Goal: Transaction & Acquisition: Purchase product/service

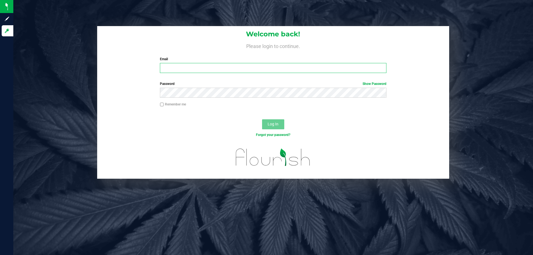
click at [180, 64] on input "Email" at bounding box center [273, 68] width 226 height 10
type input "[EMAIL_ADDRESS][DOMAIN_NAME]"
click at [262, 119] on button "Log In" at bounding box center [273, 124] width 22 height 10
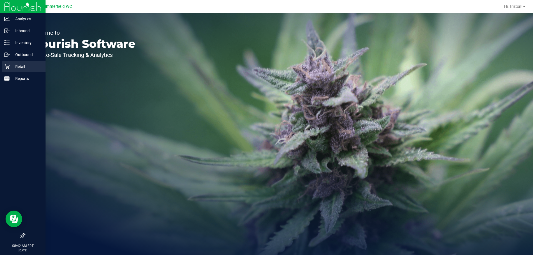
click at [11, 68] on p "Retail" at bounding box center [26, 66] width 33 height 7
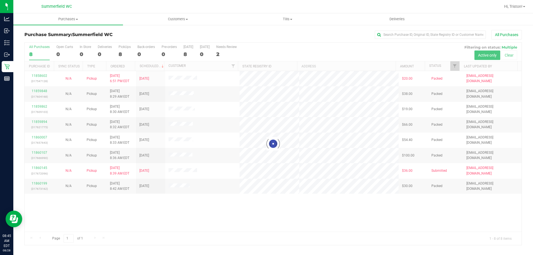
click at [254, 214] on div at bounding box center [273, 144] width 497 height 202
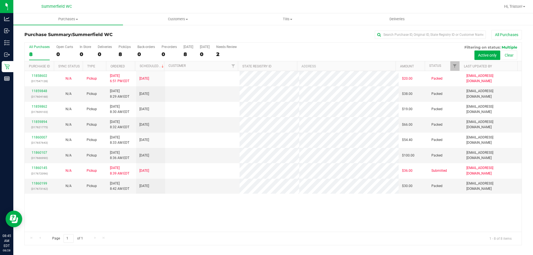
click at [254, 214] on div "11858602 (317547128) N/A Pickup [DATE] 6:51 PM EDT 8/28/2025 $20.00 Packed [EMA…" at bounding box center [273, 151] width 497 height 161
click at [253, 216] on div "11858602 (317547128) N/A Pickup [DATE] 6:51 PM EDT 8/28/2025 $20.00 Packed [EMA…" at bounding box center [273, 151] width 497 height 161
click at [255, 205] on div "11858602 (317547128) N/A Pickup [DATE] 6:51 PM EDT 8/28/2025 $20.00 Packed [EMA…" at bounding box center [273, 151] width 497 height 161
click at [273, 207] on div "11858602 (317547128) N/A Pickup [DATE] 6:51 PM EDT 8/28/2025 $20.00 Packed [EMA…" at bounding box center [273, 151] width 497 height 161
click at [273, 206] on div "11858602 (317547128) N/A Pickup [DATE] 6:51 PM EDT 8/28/2025 $20.00 Packed [EMA…" at bounding box center [273, 151] width 497 height 161
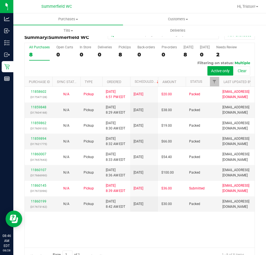
click at [20, 149] on div "All Purchases 8 Open Carts 0 In Store 0 Deliveries 0 PickUps 8 Back-orders 0 Pr…" at bounding box center [139, 151] width 239 height 219
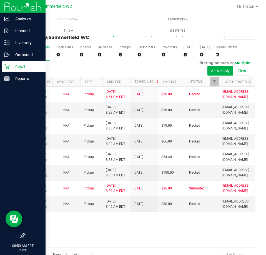
click at [6, 69] on icon at bounding box center [6, 66] width 5 height 5
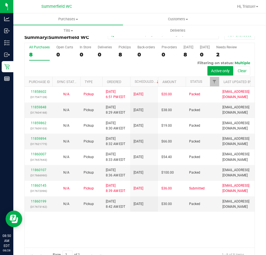
click at [65, 236] on div "11858602 (317547128) N/A Pickup [DATE] 6:51 PM EDT 8/28/2025 $20.00 Packed [EMA…" at bounding box center [140, 167] width 230 height 160
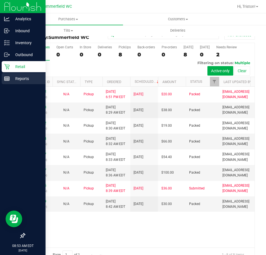
click at [30, 79] on p "Reports" at bounding box center [26, 78] width 33 height 7
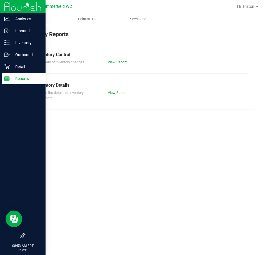
click at [136, 20] on span "Purchasing" at bounding box center [137, 19] width 33 height 5
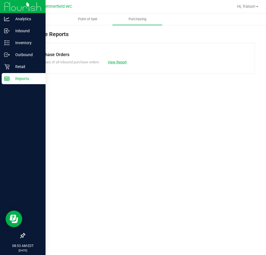
click at [114, 60] on link "View Report" at bounding box center [117, 62] width 19 height 4
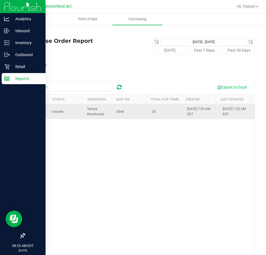
click at [37, 112] on span "00001446" at bounding box center [36, 112] width 16 height 4
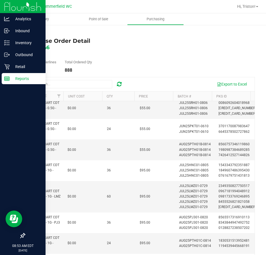
scroll to position [111, 0]
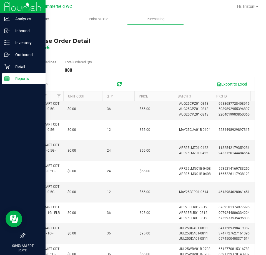
click at [30, 31] on link "Back" at bounding box center [28, 33] width 8 height 4
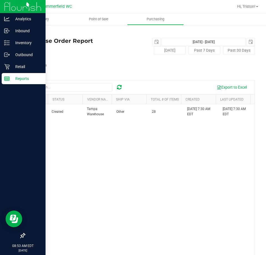
click at [173, 198] on div "00001446 Created Tampa Warehouse Other [DATE], 2025 7:30 AM EDT [DATE] 7:30 AM …" at bounding box center [140, 184] width 230 height 160
click at [9, 65] on icon at bounding box center [6, 66] width 5 height 5
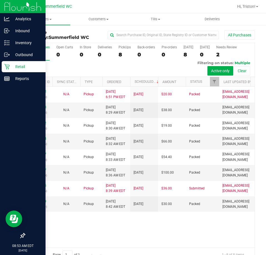
click at [12, 65] on p "Retail" at bounding box center [26, 66] width 33 height 7
click at [6, 80] on icon at bounding box center [7, 79] width 6 height 6
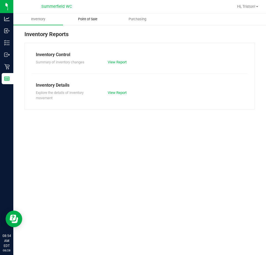
click at [92, 19] on span "Point of Sale" at bounding box center [88, 19] width 34 height 5
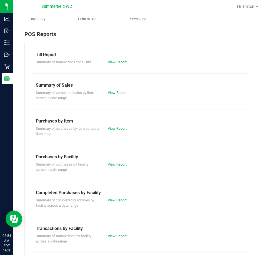
click at [130, 16] on uib-tab-heading "Purchasing" at bounding box center [137, 19] width 49 height 11
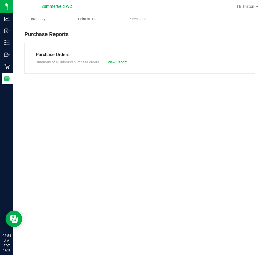
click at [119, 61] on link "View Report" at bounding box center [117, 62] width 19 height 4
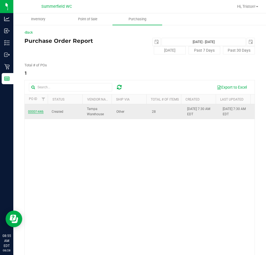
click at [35, 112] on span "00001446" at bounding box center [36, 112] width 16 height 4
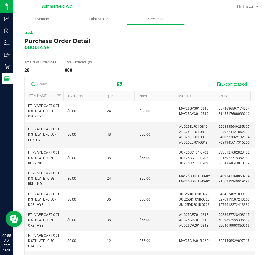
click at [28, 31] on link "Back" at bounding box center [28, 33] width 8 height 4
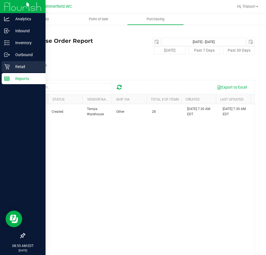
drag, startPoint x: 8, startPoint y: 62, endPoint x: 5, endPoint y: 70, distance: 8.5
click at [8, 62] on div "Retail" at bounding box center [24, 66] width 44 height 11
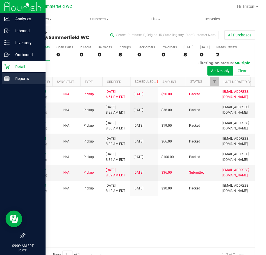
click at [10, 78] on p "Reports" at bounding box center [26, 78] width 33 height 7
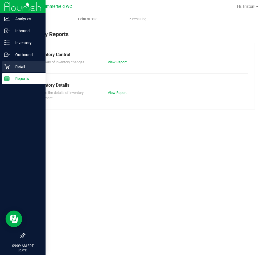
click at [23, 65] on p "Retail" at bounding box center [26, 66] width 33 height 7
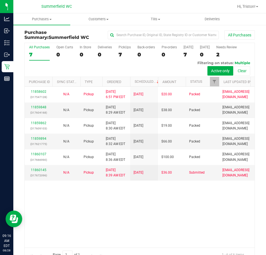
click at [150, 241] on div "11858602 (317547128) N/A Pickup [DATE] 6:51 PM EDT 8/28/2025 $20.00 Packed [EMA…" at bounding box center [140, 167] width 230 height 160
click at [153, 236] on div "11858602 (317547128) N/A Pickup [DATE] 6:51 PM EDT 8/28/2025 $20.00 Packed [EMA…" at bounding box center [140, 167] width 230 height 160
click at [167, 223] on div "11858602 (317547128) N/A Pickup [DATE] 6:51 PM EDT 8/28/2025 $20.00 Packed [EMA…" at bounding box center [140, 167] width 230 height 160
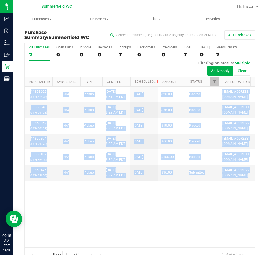
click at [167, 223] on div "11858602 (317547128) N/A Pickup [DATE] 6:51 PM EDT 8/28/2025 $20.00 Packed [EMA…" at bounding box center [140, 167] width 230 height 160
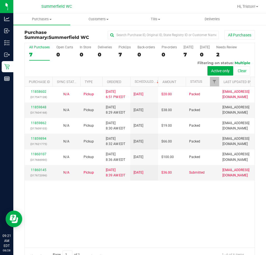
click at [153, 221] on div "11858602 (317547128) N/A Pickup [DATE] 6:51 PM EDT 8/28/2025 $20.00 Packed [EMA…" at bounding box center [140, 167] width 230 height 160
click at [123, 233] on div "11858602 (317547128) N/A Pickup [DATE] 6:51 PM EDT 8/28/2025 $20.00 Packed [EMA…" at bounding box center [140, 167] width 230 height 160
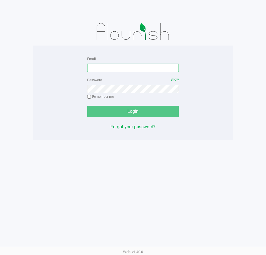
click at [92, 66] on input "Email" at bounding box center [133, 68] width 92 height 8
type input "[EMAIL_ADDRESS][DOMAIN_NAME]"
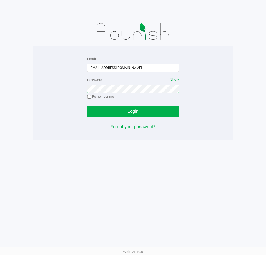
click at [87, 106] on button "Login" at bounding box center [133, 111] width 92 height 11
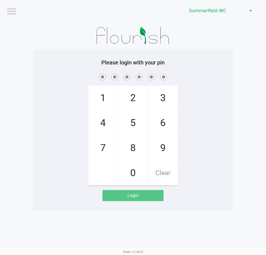
click at [198, 83] on div "1 4 7 2 5 8 0 3 6 9 Clear" at bounding box center [133, 128] width 200 height 113
click at [250, 78] on app-pos-login-wrapper "Logout Summerfield WC Please login with your pin 1 4 7 2 5 8 0 3 6 9 Clear Login" at bounding box center [133, 105] width 266 height 211
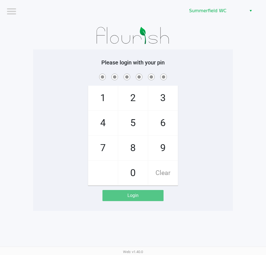
click at [250, 78] on app-pos-login-wrapper "Logout Summerfield WC Please login with your pin 1 4 7 2 5 8 0 3 6 9 Clear Login" at bounding box center [133, 105] width 266 height 211
click at [214, 136] on div "1 4 7 2 5 8 0 3 6 9 Clear" at bounding box center [133, 128] width 200 height 113
click at [215, 136] on div "1 4 7 2 5 8 0 3 6 9 Clear" at bounding box center [133, 128] width 200 height 113
click at [215, 135] on div "1 4 7 2 5 8 0 3 6 9 Clear" at bounding box center [133, 128] width 200 height 113
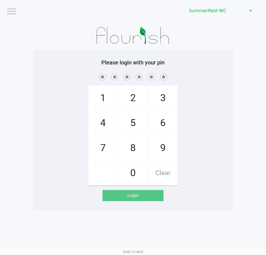
click at [215, 135] on div "1 4 7 2 5 8 0 3 6 9 Clear" at bounding box center [133, 128] width 200 height 113
click at [199, 163] on div "1 4 7 2 5 8 0 3 6 9 Clear" at bounding box center [133, 128] width 200 height 113
click at [240, 229] on div "Logout Summerfield WC Please login with your pin 1 4 7 2 5 8 0 3 6 9 Clear Logi…" at bounding box center [133, 127] width 266 height 255
click at [250, 130] on app-pos-login-wrapper "Logout Summerfield WC Please login with your pin 1 4 7 2 5 8 0 3 6 9 Clear Login" at bounding box center [133, 105] width 266 height 211
click at [216, 93] on div "1 4 7 2 5 8 0 3 6 9 Clear" at bounding box center [133, 128] width 200 height 113
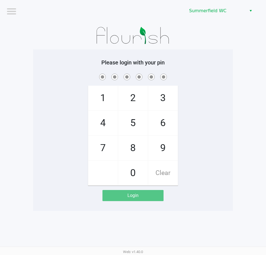
click at [216, 93] on div "1 4 7 2 5 8 0 3 6 9 Clear" at bounding box center [133, 128] width 200 height 113
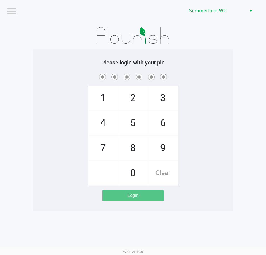
click at [216, 93] on div "1 4 7 2 5 8 0 3 6 9 Clear" at bounding box center [133, 128] width 200 height 113
click at [233, 81] on app-pos-login-wrapper "Logout Summerfield WC Please login with your pin 1 4 7 2 5 8 0 3 6 9 Clear Login" at bounding box center [133, 105] width 266 height 211
click at [233, 50] on app-pos-login-wrapper "Logout Summerfield WC Please login with your pin 1 4 7 2 5 8 0 3 6 9 Clear Login" at bounding box center [133, 105] width 266 height 211
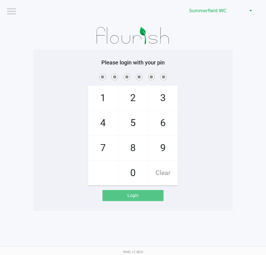
click at [233, 50] on app-pos-login-wrapper "Logout Summerfield WC Please login with your pin 1 4 7 2 5 8 0 3 6 9 Clear Login" at bounding box center [133, 105] width 266 height 211
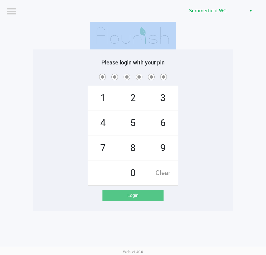
click at [233, 50] on app-pos-login-wrapper "Logout Summerfield WC Please login with your pin 1 4 7 2 5 8 0 3 6 9 Clear Login" at bounding box center [133, 105] width 266 height 211
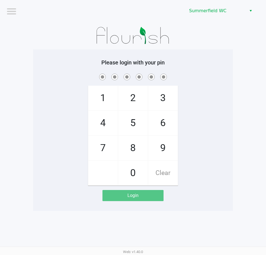
click at [233, 51] on div "Please login with your pin 1 4 7 2 5 8 0 3 6 9 Clear Login" at bounding box center [133, 129] width 200 height 161
click at [228, 130] on div "1 4 7 2 5 8 0 3 6 9 Clear" at bounding box center [133, 128] width 200 height 113
click at [233, 166] on app-pos-login-wrapper "Logout Summerfield WC Please login with your pin 1 4 7 2 5 8 0 3 6 9 Clear Login" at bounding box center [133, 105] width 266 height 211
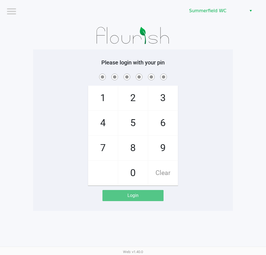
click at [218, 114] on div "1 4 7 2 5 8 0 3 6 9 Clear" at bounding box center [133, 128] width 200 height 113
drag, startPoint x: 218, startPoint y: 114, endPoint x: 214, endPoint y: 116, distance: 5.1
click at [215, 115] on div "1 4 7 2 5 8 0 3 6 9 Clear" at bounding box center [133, 128] width 200 height 113
click at [231, 111] on div "1 4 7 2 5 8 0 3 6 9 Clear" at bounding box center [133, 128] width 200 height 113
click at [227, 110] on div "1 4 7 2 5 8 0 3 6 9 Clear" at bounding box center [133, 128] width 200 height 113
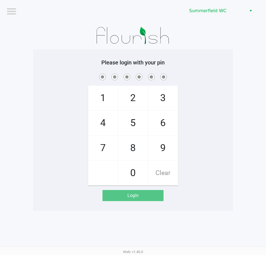
click at [225, 110] on div "1 4 7 2 5 8 0 3 6 9 Clear" at bounding box center [133, 128] width 200 height 113
click at [226, 115] on div "1 4 7 2 5 8 0 3 6 9 Clear" at bounding box center [133, 128] width 200 height 113
click at [227, 115] on div "1 4 7 2 5 8 0 3 6 9 Clear" at bounding box center [133, 128] width 200 height 113
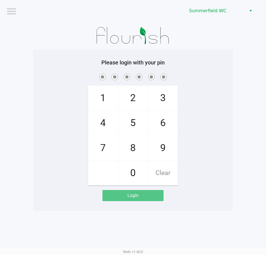
click at [228, 123] on div "1 4 7 2 5 8 0 3 6 9 Clear" at bounding box center [133, 128] width 200 height 113
click at [200, 92] on div "1 4 7 2 5 8 0 3 6 9 Clear" at bounding box center [133, 128] width 200 height 113
checkbox input "true"
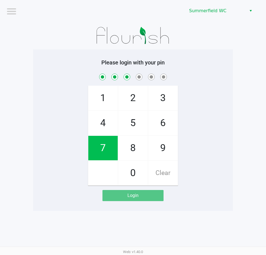
checkbox input "true"
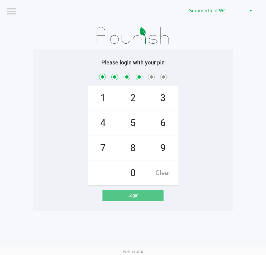
checkbox input "true"
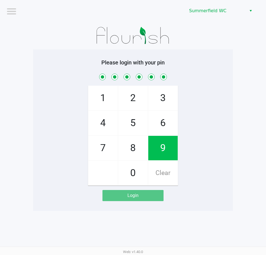
checkbox input "true"
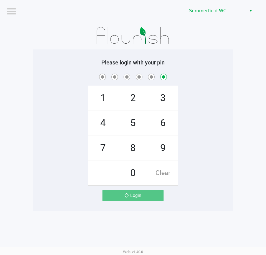
checkbox input "false"
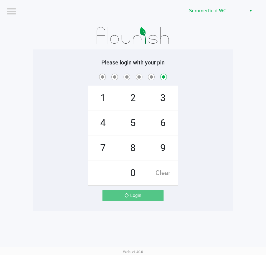
checkbox input "false"
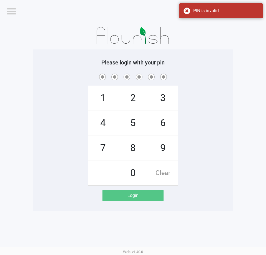
click at [213, 107] on div "1 4 7 2 5 8 0 3 6 9 Clear" at bounding box center [133, 128] width 200 height 113
checkbox input "true"
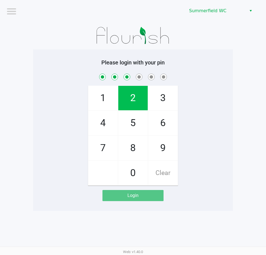
checkbox input "true"
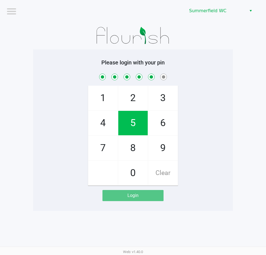
checkbox input "true"
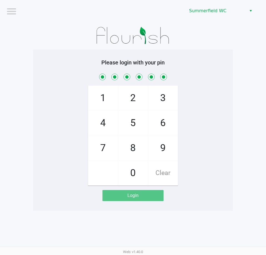
checkbox input "true"
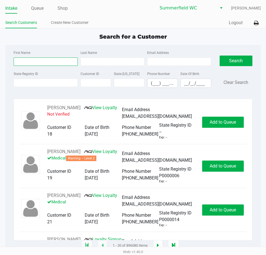
click at [65, 63] on input "First Name" at bounding box center [46, 61] width 64 height 8
click at [56, 85] on input "State Registry ID" at bounding box center [46, 83] width 64 height 8
click at [39, 81] on input "State Registry ID" at bounding box center [46, 83] width 64 height 8
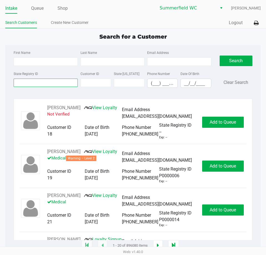
click at [38, 81] on input "State Registry ID" at bounding box center [46, 83] width 64 height 8
click at [40, 63] on input "First Name" at bounding box center [46, 61] width 64 height 8
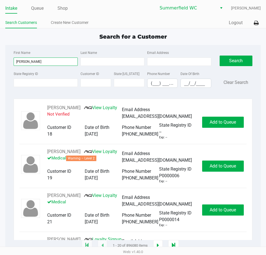
type input "danny"
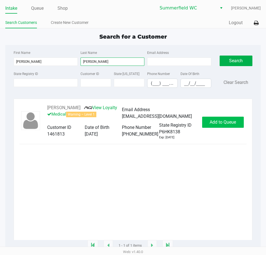
type input "bragg"
click at [227, 119] on button "Add to Queue" at bounding box center [223, 122] width 42 height 11
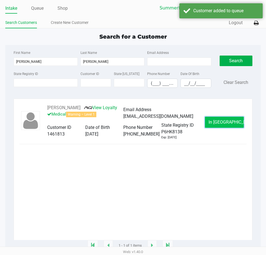
click at [223, 123] on span "In Queue" at bounding box center [231, 121] width 47 height 5
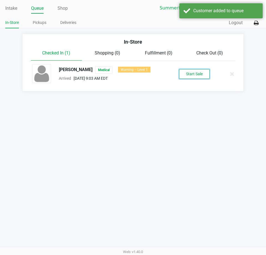
click at [189, 70] on button "Start Sale" at bounding box center [194, 74] width 31 height 10
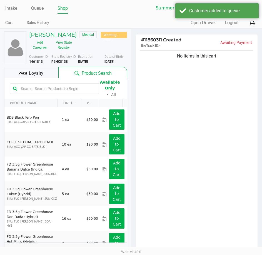
click at [80, 58] on span "Expiration" at bounding box center [85, 57] width 15 height 4
click at [68, 49] on button "View State Registry" at bounding box center [62, 45] width 23 height 14
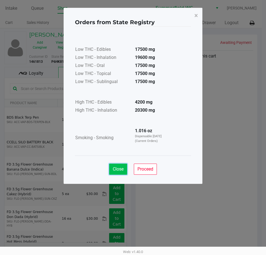
click at [115, 170] on span "Close" at bounding box center [118, 168] width 11 height 5
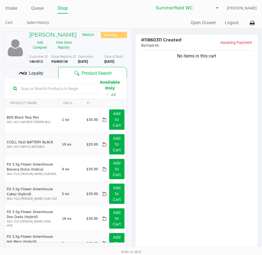
click at [37, 86] on input "text" at bounding box center [57, 88] width 77 height 8
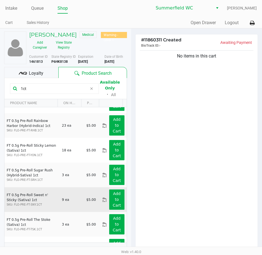
scroll to position [235, 0]
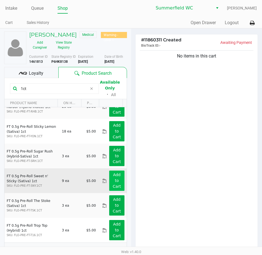
type input "1ct"
click at [115, 179] on button "Add to Cart" at bounding box center [116, 180] width 15 height 20
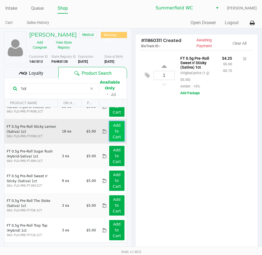
click at [110, 141] on button "Add to Cart" at bounding box center [116, 131] width 15 height 20
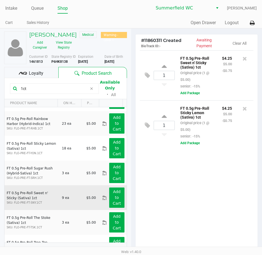
scroll to position [152, 0]
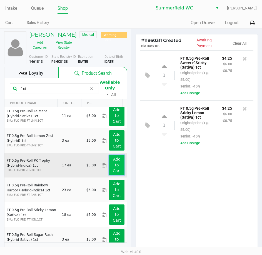
click at [113, 165] on app-button-loader "Add to Cart" at bounding box center [117, 165] width 8 height 16
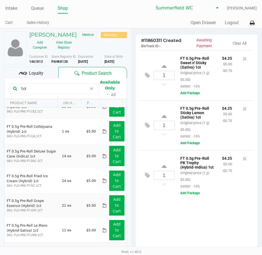
scroll to position [13, 0]
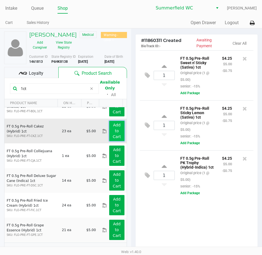
click at [114, 136] on app-button-loader "Add to Cart" at bounding box center [117, 131] width 8 height 16
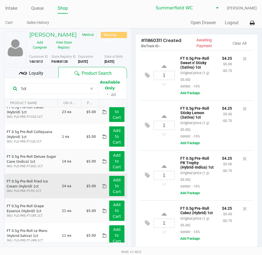
scroll to position [41, 0]
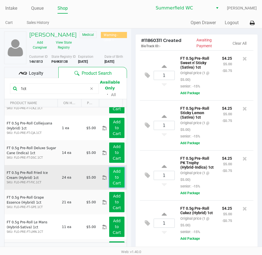
click at [113, 171] on app-button-loader "Add to Cart" at bounding box center [117, 177] width 8 height 16
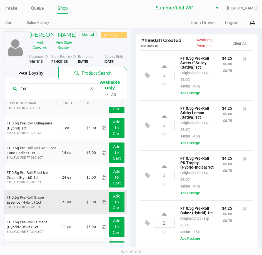
scroll to position [57, 0]
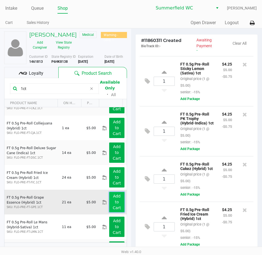
click at [109, 202] on button "Add to Cart" at bounding box center [116, 202] width 15 height 20
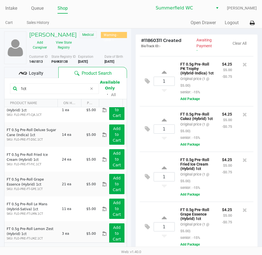
scroll to position [69, 0]
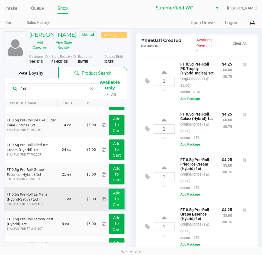
click at [117, 197] on button "Add to Cart" at bounding box center [116, 199] width 15 height 20
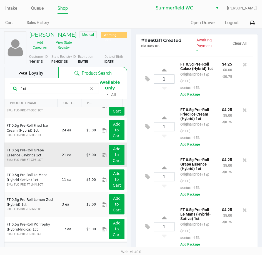
scroll to position [97, 0]
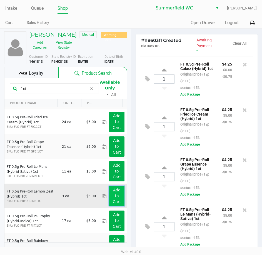
click at [115, 195] on app-button-loader "Add to Cart" at bounding box center [117, 196] width 8 height 16
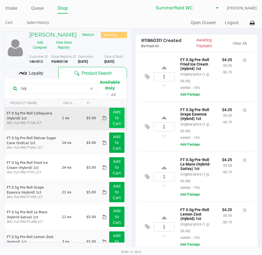
scroll to position [41, 0]
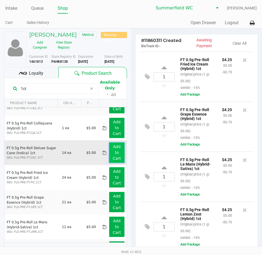
click at [113, 155] on app-button-loader "Add to Cart" at bounding box center [117, 152] width 8 height 16
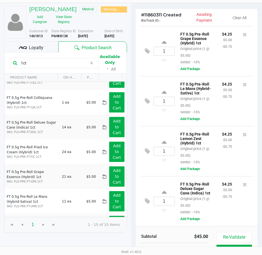
scroll to position [58, 0]
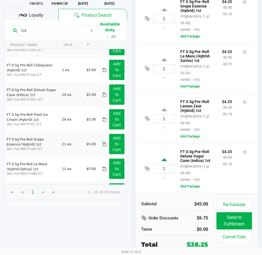
click at [163, 157] on icon at bounding box center [164, 160] width 5 height 7
type input "2"
click at [36, 13] on span "Loyalty" at bounding box center [36, 15] width 14 height 7
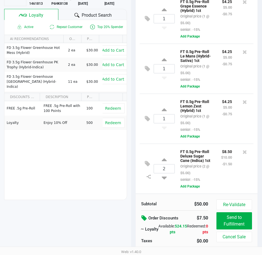
click at [144, 217] on icon at bounding box center [144, 218] width 7 height 6
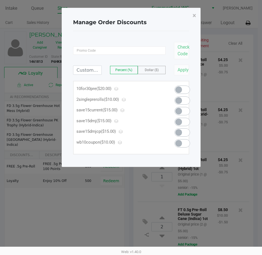
scroll to position [0, 0]
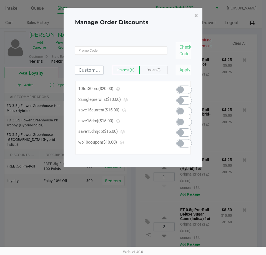
click at [187, 88] on span at bounding box center [184, 89] width 16 height 8
click at [196, 17] on span "×" at bounding box center [196, 16] width 4 height 8
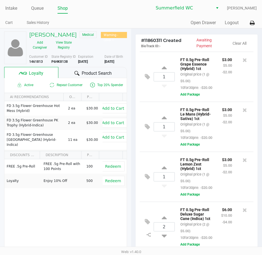
click at [217, 194] on div "1 FT 0.5g Pre-Roll Lemon Zest (Hybrid) 1ct Original price (1 @ $5.00) 10for30pr…" at bounding box center [197, 177] width 114 height 50
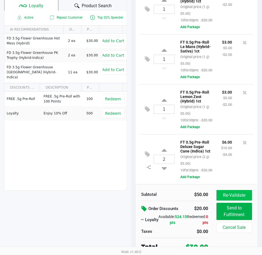
scroll to position [70, 0]
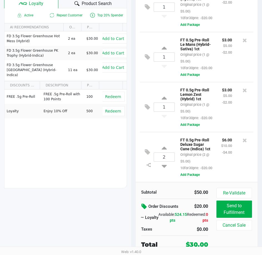
click at [226, 160] on div "$6.00 $10.00 -$4.00" at bounding box center [226, 153] width 19 height 35
click at [217, 162] on div "$6.00 $10.00 -$4.00" at bounding box center [226, 153] width 19 height 35
click at [217, 147] on div "$6.00 $10.00 -$4.00" at bounding box center [226, 153] width 19 height 35
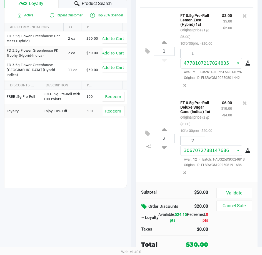
scroll to position [670, 0]
click at [231, 192] on button "Validate" at bounding box center [234, 193] width 36 height 11
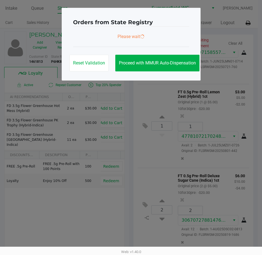
scroll to position [676, 0]
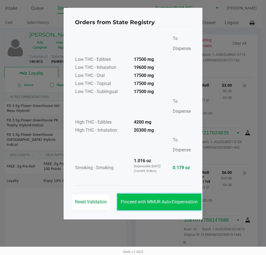
click at [170, 205] on button "Proceed with MMUR Auto-Dispensation" at bounding box center [159, 201] width 84 height 17
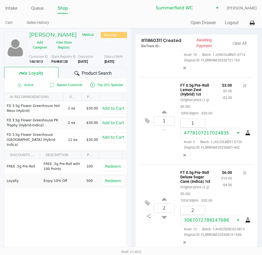
scroll to position [71, 0]
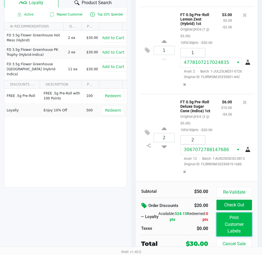
click at [230, 224] on button "Print Customer Labels" at bounding box center [234, 224] width 36 height 24
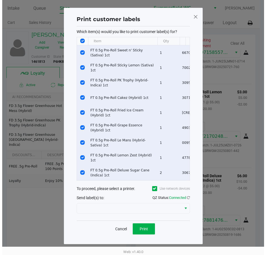
scroll to position [0, 0]
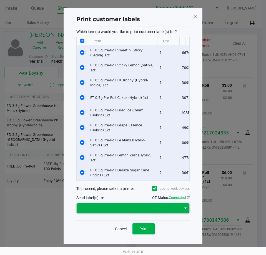
click at [141, 208] on span at bounding box center [129, 208] width 105 height 10
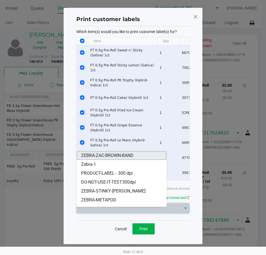
click at [120, 158] on span "ZEBRA-ZAC-BROWN-BAND" at bounding box center [107, 155] width 52 height 7
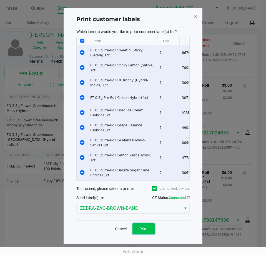
click at [144, 231] on span "Print" at bounding box center [143, 228] width 8 height 4
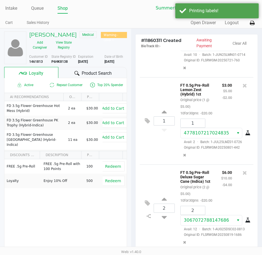
click at [217, 185] on div "$6.00 $10.00 -$4.00" at bounding box center [226, 186] width 19 height 35
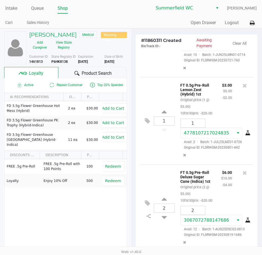
click at [217, 183] on div "$6.00 $10.00 -$4.00" at bounding box center [226, 186] width 19 height 35
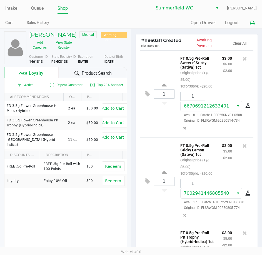
click at [250, 24] on icon at bounding box center [252, 23] width 5 height 4
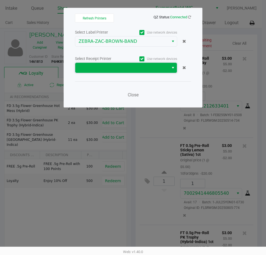
click at [97, 68] on span at bounding box center [122, 67] width 87 height 7
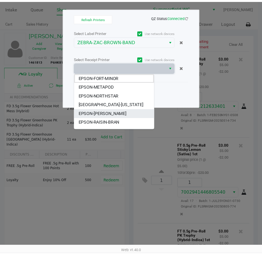
scroll to position [60, 0]
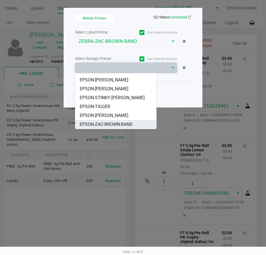
click at [114, 124] on span "EPSON-ZAC-BROWN-BAND" at bounding box center [106, 124] width 53 height 7
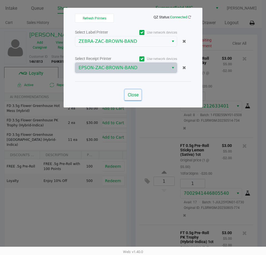
click at [129, 93] on span "Close" at bounding box center [133, 94] width 11 height 5
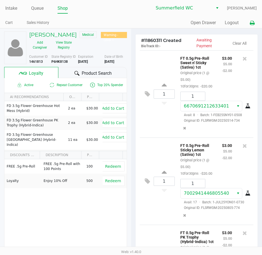
scroll to position [71, 0]
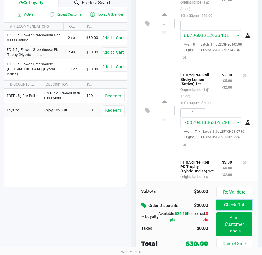
click at [233, 207] on button "Check Out" at bounding box center [234, 205] width 36 height 11
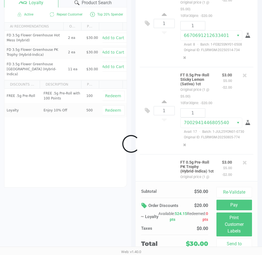
scroll to position [676, 0]
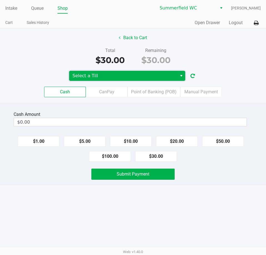
click at [127, 76] on span "Select a Till" at bounding box center [122, 75] width 101 height 7
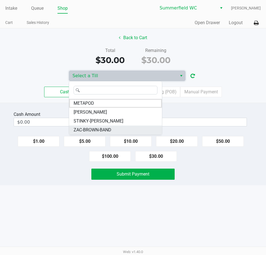
click at [102, 133] on span "ZAC-BROWN-BAND" at bounding box center [93, 130] width 38 height 7
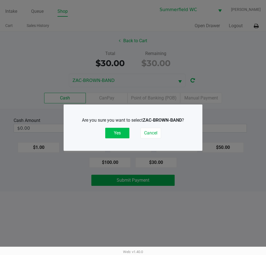
click at [118, 135] on button "Yes" at bounding box center [117, 133] width 24 height 11
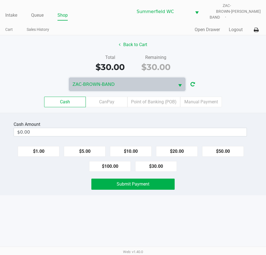
click at [194, 190] on div "Cash Amount $0.00 $1.00 $5.00 $10.00 $20.00 $50.00 $100.00 $30.00 Submit Payment" at bounding box center [133, 154] width 266 height 82
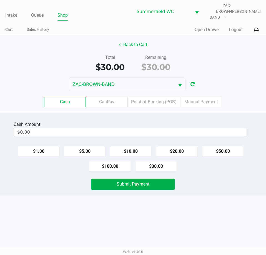
click at [194, 190] on div "Cash Amount $0.00 $1.00 $5.00 $10.00 $20.00 $50.00 $100.00 $30.00 Submit Payment" at bounding box center [133, 154] width 266 height 82
click at [210, 185] on div "Submit Payment" at bounding box center [133, 183] width 274 height 11
click at [215, 212] on div "Intake Queue Shop Summerfield WC ZAC-BROWN-BAND Triston Packer Cart Sales Histo…" at bounding box center [133, 127] width 266 height 255
click at [205, 187] on div "Cash Amount $0.00 $1.00 $5.00 $10.00 $20.00 $50.00 $100.00 $30.00 Submit Payment" at bounding box center [133, 154] width 266 height 82
click at [216, 197] on div "Intake Queue Shop Summerfield WC ZAC-BROWN-BAND Triston Packer Cart Sales Histo…" at bounding box center [133, 127] width 266 height 255
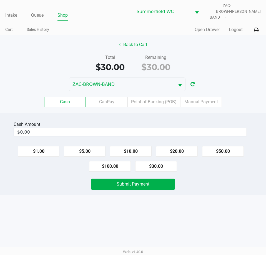
click at [212, 188] on div "Cash Amount $0.00 $1.00 $5.00 $10.00 $20.00 $50.00 $100.00 $30.00 Submit Payment" at bounding box center [133, 154] width 266 height 82
click at [214, 178] on div "Submit Payment" at bounding box center [133, 183] width 274 height 11
click at [177, 146] on button "$20.00" at bounding box center [177, 151] width 42 height 11
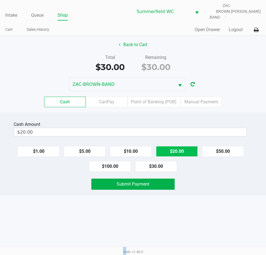
type input "$40.00"
click at [193, 178] on div "Submit Payment" at bounding box center [133, 183] width 274 height 11
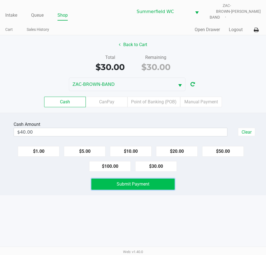
click at [170, 182] on button "Submit Payment" at bounding box center [132, 183] width 83 height 11
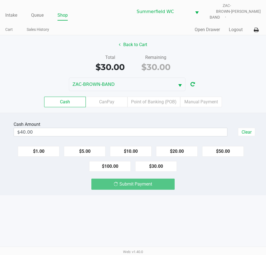
click at [191, 182] on div "Submit Payment" at bounding box center [133, 183] width 274 height 11
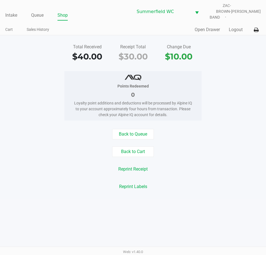
click at [213, 103] on div "Points Redeemed 0 Loyalty point additions and deductions will be processed by A…" at bounding box center [133, 95] width 274 height 49
click at [214, 103] on div "Points Redeemed 0 Loyalty point additions and deductions will be processed by A…" at bounding box center [133, 95] width 274 height 49
click at [210, 124] on div "Total Received $40.00 Receipt Total $30.00 Change Due $10.00 Points Redeemed 0 …" at bounding box center [133, 116] width 266 height 163
drag, startPoint x: 203, startPoint y: 145, endPoint x: 134, endPoint y: 49, distance: 118.7
click at [203, 146] on div "Back to Cart" at bounding box center [133, 151] width 274 height 11
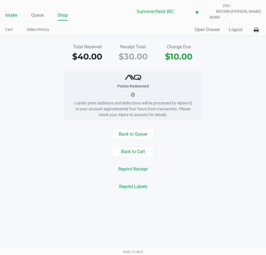
click at [8, 11] on link "Intake" at bounding box center [11, 15] width 12 height 8
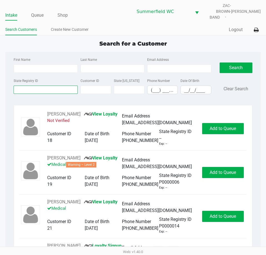
click at [38, 85] on input "State Registry ID" at bounding box center [46, 89] width 64 height 8
click at [105, 35] on app-point-of-sale "Intake Queue Shop Summerfield WC ZAC-BROWN-BAND Triston Packer Search Customers…" at bounding box center [133, 126] width 266 height 252
click at [40, 11] on link "Queue" at bounding box center [37, 15] width 12 height 8
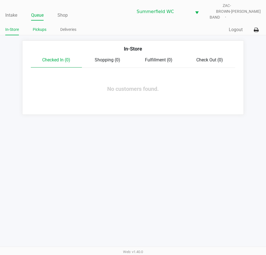
click at [41, 26] on link "Pickups" at bounding box center [40, 29] width 14 height 7
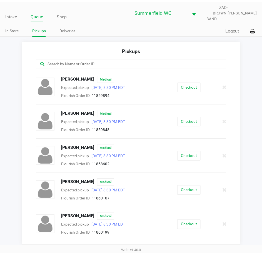
scroll to position [31, 0]
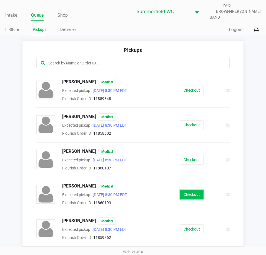
click at [197, 192] on button "Checkout" at bounding box center [192, 195] width 24 height 10
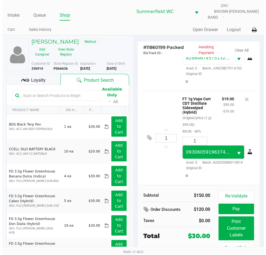
scroll to position [72, 0]
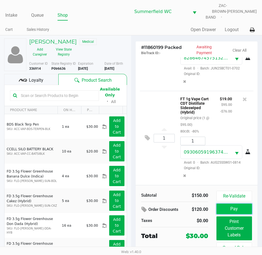
click at [238, 203] on button "Pay" at bounding box center [234, 208] width 36 height 11
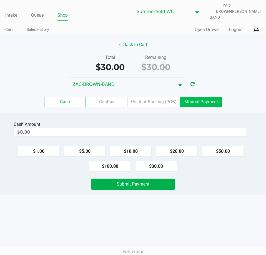
click at [191, 100] on label "Manual Payment" at bounding box center [201, 102] width 42 height 11
click at [0, 0] on 8 "Manual Payment" at bounding box center [0, 0] width 0 height 0
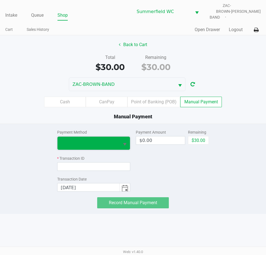
click at [110, 140] on span at bounding box center [88, 143] width 55 height 7
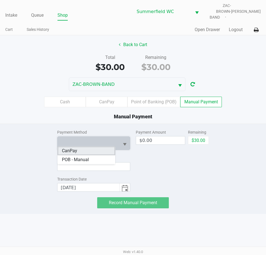
click at [84, 150] on li "CanPay" at bounding box center [86, 150] width 58 height 9
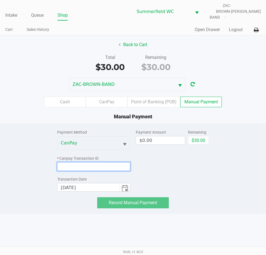
click at [85, 162] on input at bounding box center [93, 166] width 73 height 9
paste input "UWIHIPIDUNI3"
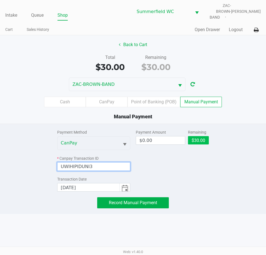
type input "UWIHIPIDUNI3"
click at [195, 137] on button "$30.00" at bounding box center [198, 140] width 21 height 8
type input "$30.00"
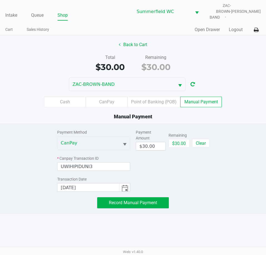
click at [197, 169] on div "Payment Amount $30.00 Remaining $30.00 Clear" at bounding box center [172, 158] width 73 height 68
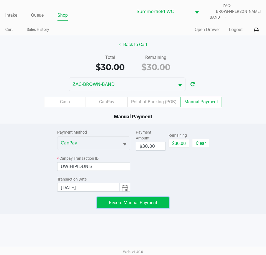
click at [143, 200] on span "Record Manual Payment" at bounding box center [133, 202] width 48 height 5
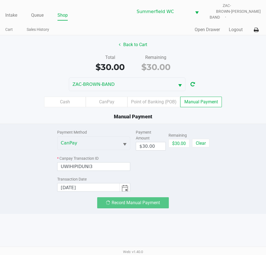
click at [188, 172] on div "Payment Amount $30.00 Remaining $30.00 Clear" at bounding box center [172, 158] width 73 height 68
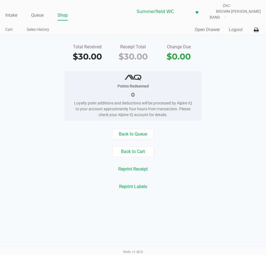
click at [190, 171] on div "Back to Queue Back to Cart Reprint Receipt Reprint Labels" at bounding box center [133, 160] width 274 height 63
click at [200, 155] on div "Back to Queue Back to Cart Reprint Receipt Reprint Labels" at bounding box center [133, 160] width 274 height 63
click at [218, 99] on div "Points Redeemed 0 Loyalty point additions and deductions will be processed by A…" at bounding box center [133, 95] width 274 height 49
click at [249, 90] on div "Points Redeemed 0 Loyalty point additions and deductions will be processed by A…" at bounding box center [133, 95] width 274 height 49
click at [215, 169] on div "Reprint Receipt" at bounding box center [133, 169] width 274 height 11
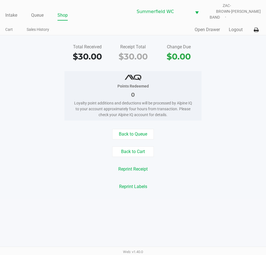
click at [215, 131] on div "Back to Queue" at bounding box center [133, 134] width 274 height 11
click at [7, 12] on link "Intake" at bounding box center [11, 15] width 12 height 8
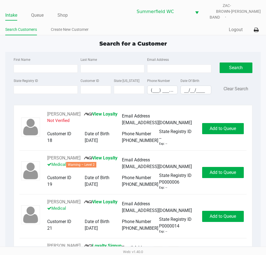
click at [146, 29] on div "Quick Sale Logout" at bounding box center [197, 30] width 128 height 10
click at [207, 39] on div "Search for a Customer" at bounding box center [133, 43] width 264 height 8
click at [196, 41] on div "Search for a Customer" at bounding box center [133, 43] width 264 height 8
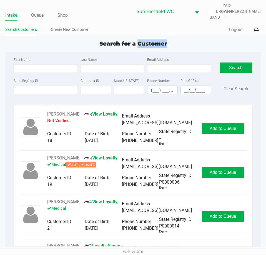
drag, startPoint x: 196, startPoint y: 41, endPoint x: 138, endPoint y: 39, distance: 58.3
click at [138, 39] on div "Search for a Customer" at bounding box center [133, 43] width 264 height 8
click at [138, 40] on span "Search for a Customer" at bounding box center [132, 43] width 67 height 7
drag, startPoint x: 138, startPoint y: 39, endPoint x: 175, endPoint y: 39, distance: 37.2
click at [175, 39] on div "Search for a Customer" at bounding box center [133, 43] width 264 height 8
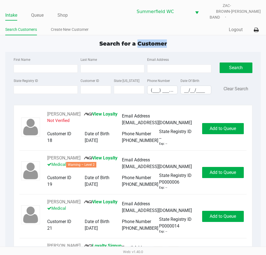
click at [170, 41] on div "Search for a Customer" at bounding box center [133, 43] width 264 height 8
drag, startPoint x: 170, startPoint y: 41, endPoint x: 139, endPoint y: 42, distance: 31.1
click at [139, 42] on div "Search for a Customer" at bounding box center [133, 43] width 264 height 8
click at [139, 42] on span "Search for a Customer" at bounding box center [132, 43] width 67 height 7
drag, startPoint x: 136, startPoint y: 41, endPoint x: 177, endPoint y: 40, distance: 41.4
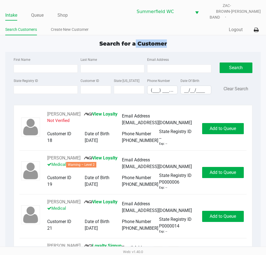
click at [177, 40] on div "Search for a Customer" at bounding box center [133, 43] width 264 height 8
click at [171, 39] on div "Search for a Customer" at bounding box center [133, 43] width 264 height 8
